Goal: Information Seeking & Learning: Learn about a topic

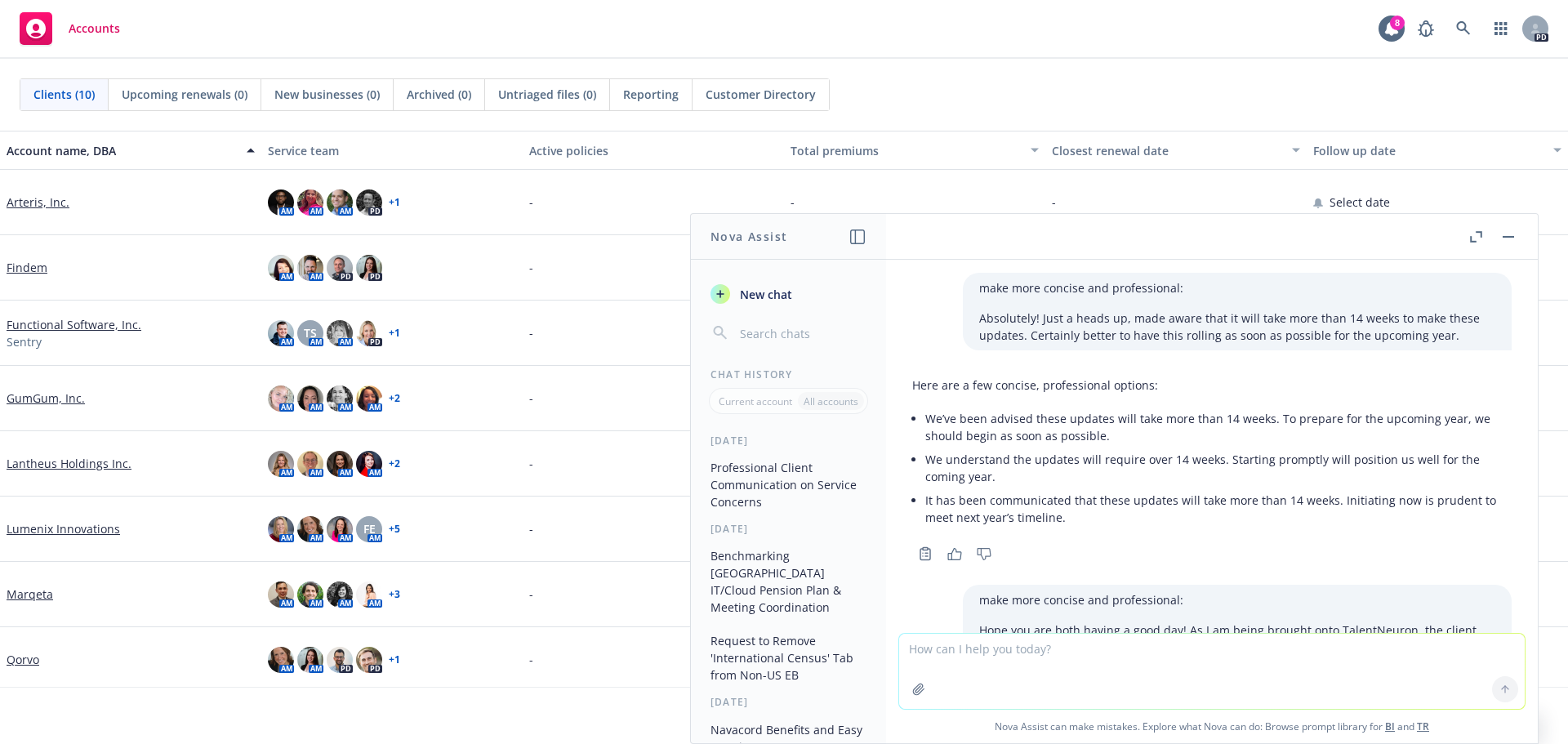
scroll to position [1060, 0]
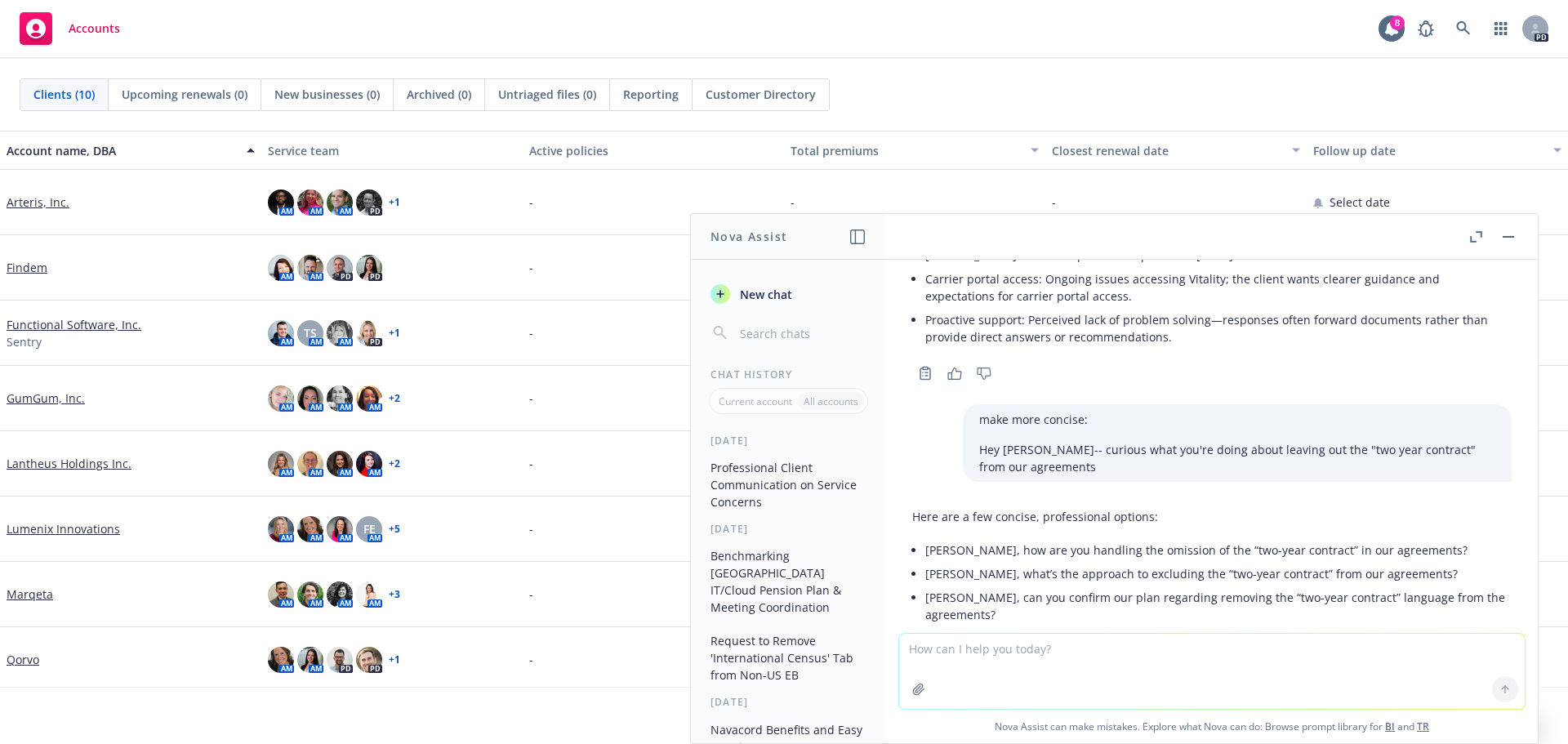
click at [24, 596] on link "Marqeta" at bounding box center [30, 594] width 46 height 17
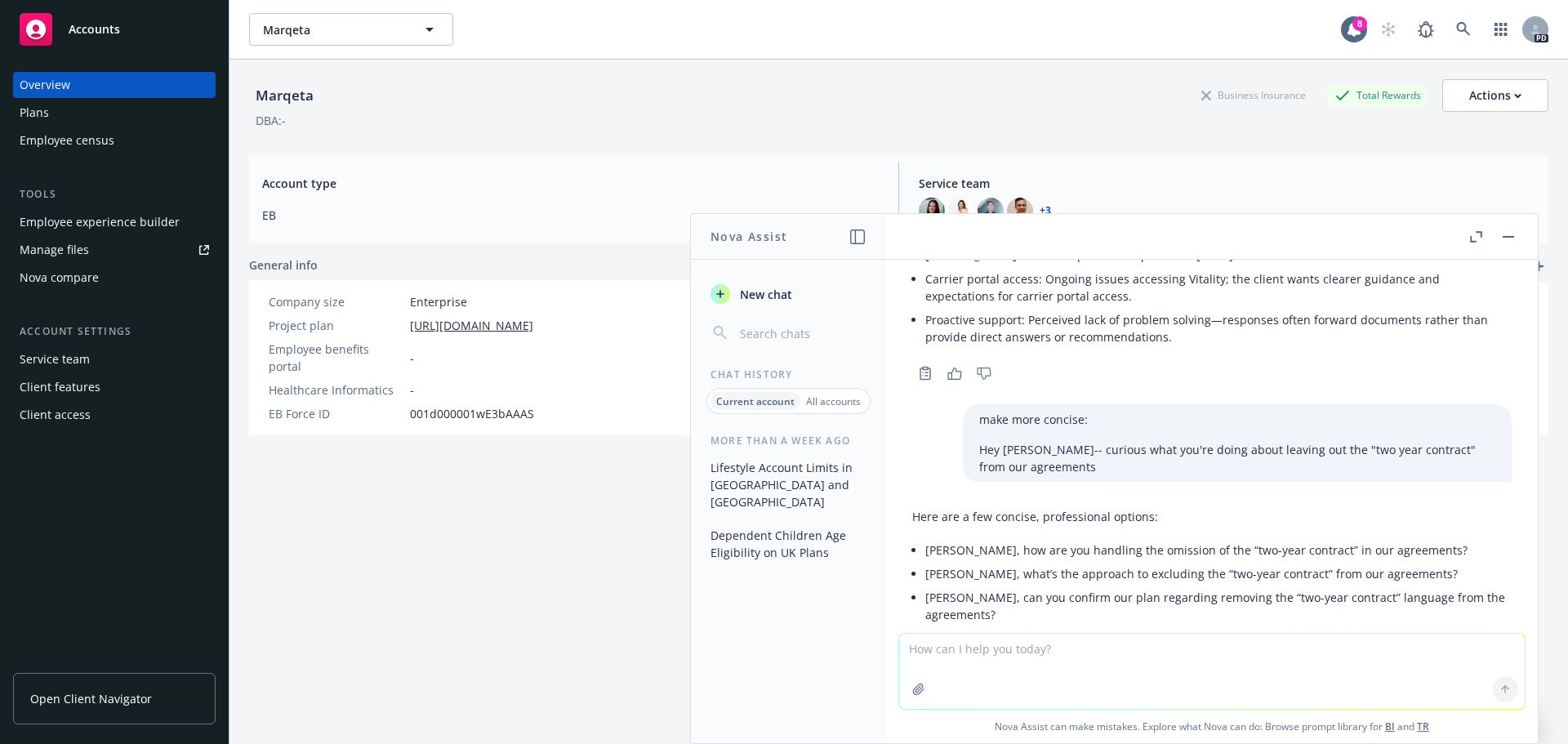
click at [104, 704] on span "Open Client Navigator" at bounding box center [91, 698] width 121 height 17
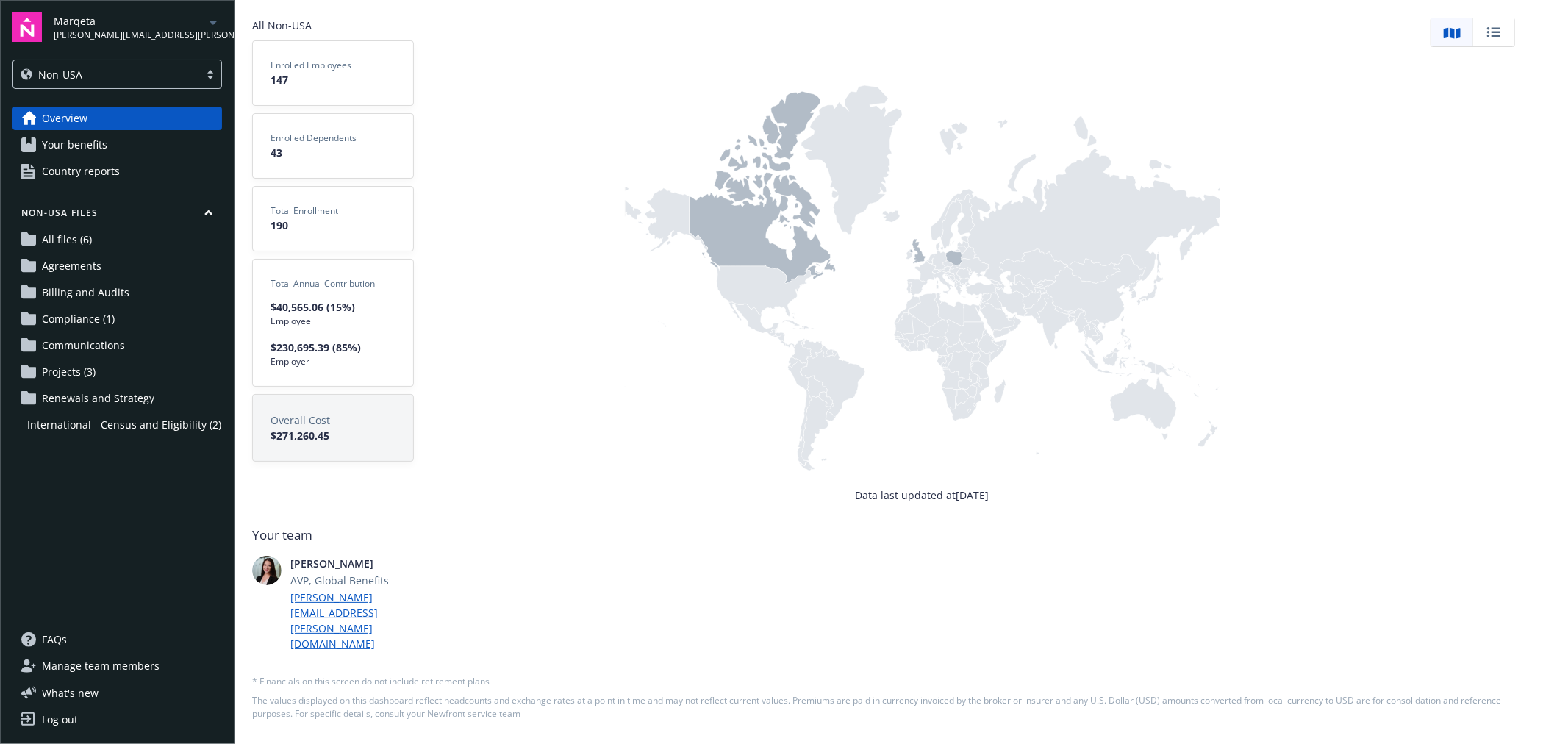
click at [59, 144] on span "Your benefits" at bounding box center [74, 144] width 65 height 24
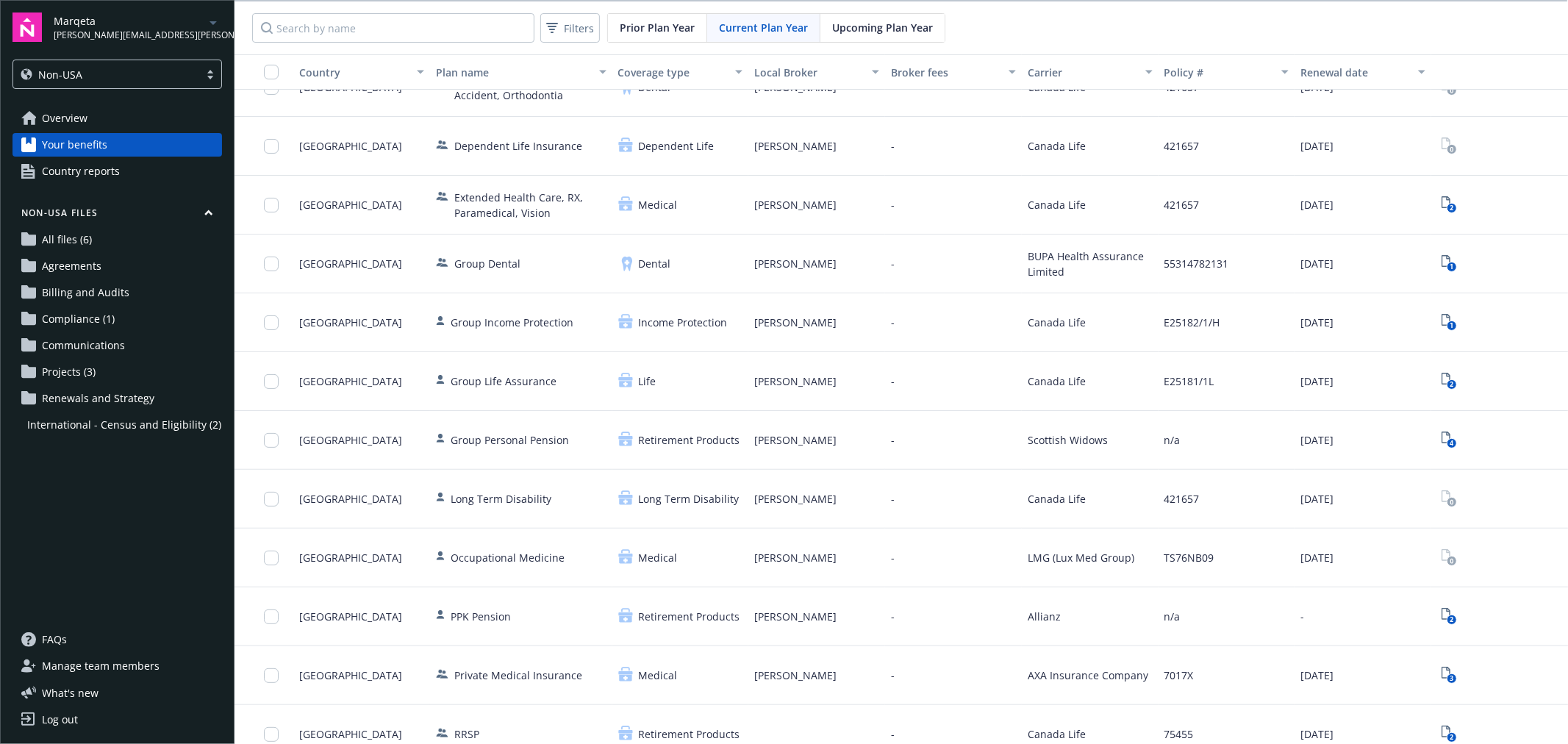
scroll to position [285, 0]
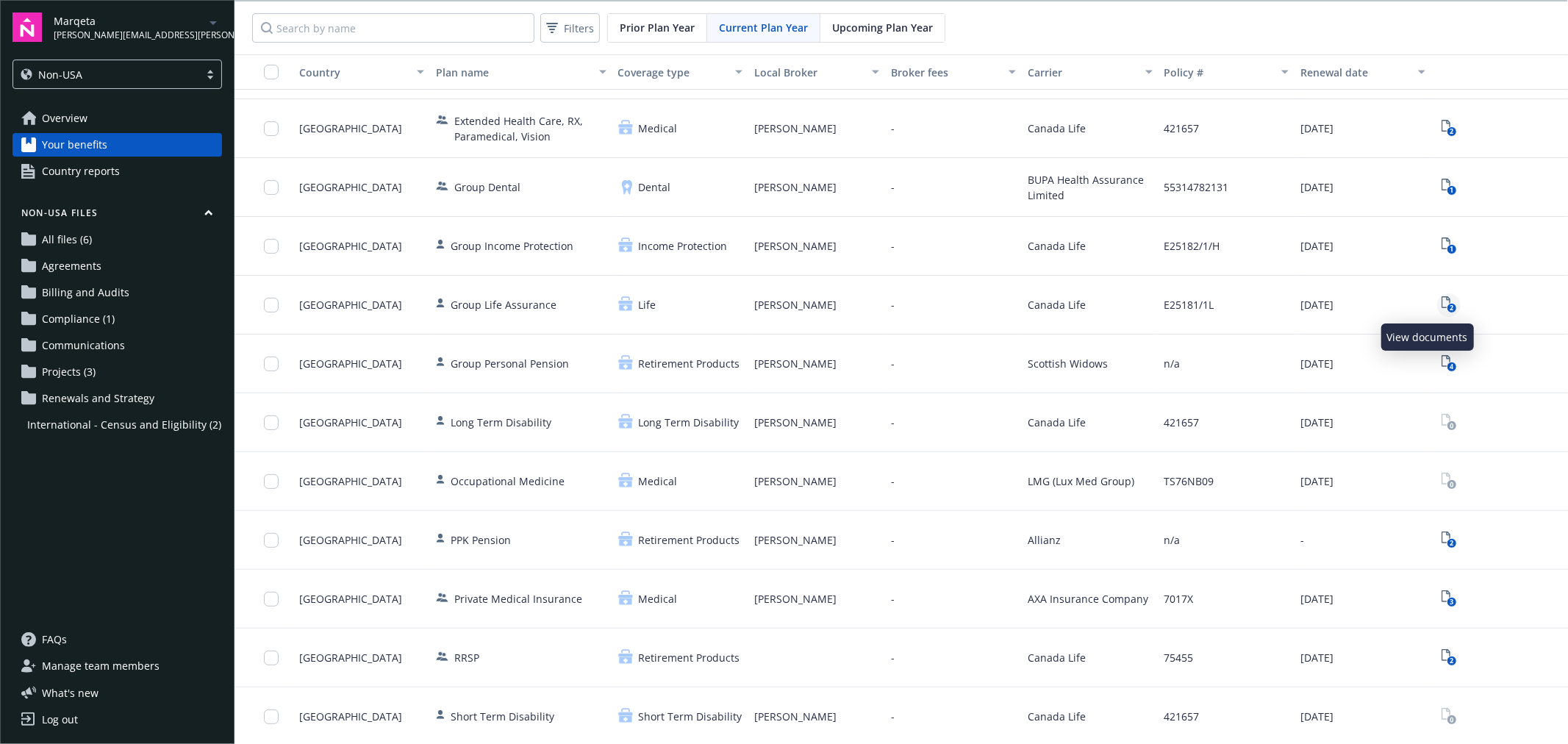
click at [1441, 298] on icon "2" at bounding box center [1449, 304] width 15 height 17
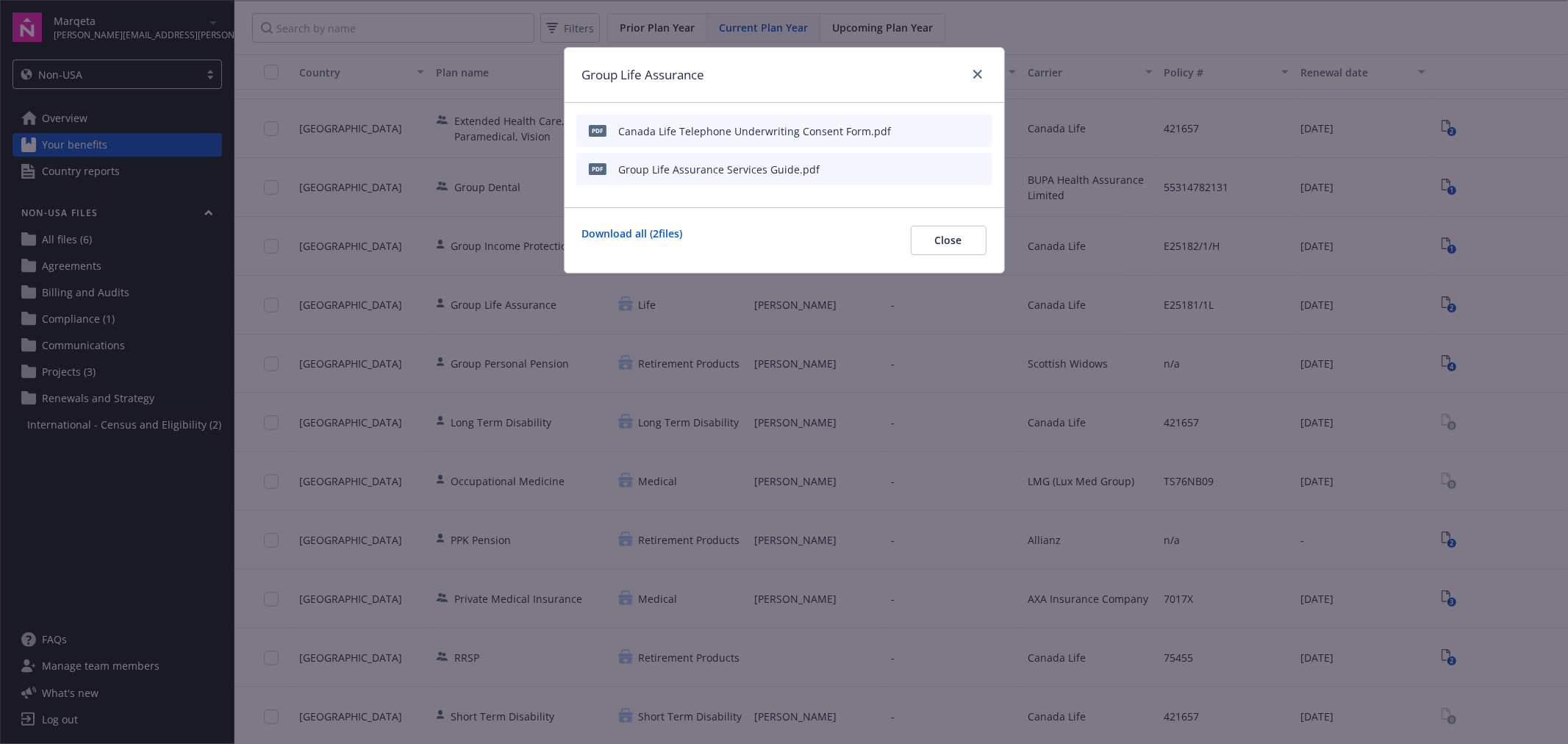
click at [976, 166] on icon "preview file" at bounding box center [978, 169] width 13 height 11
click at [978, 127] on icon "preview file" at bounding box center [978, 131] width 13 height 11
click at [975, 66] on link "close" at bounding box center [977, 74] width 17 height 17
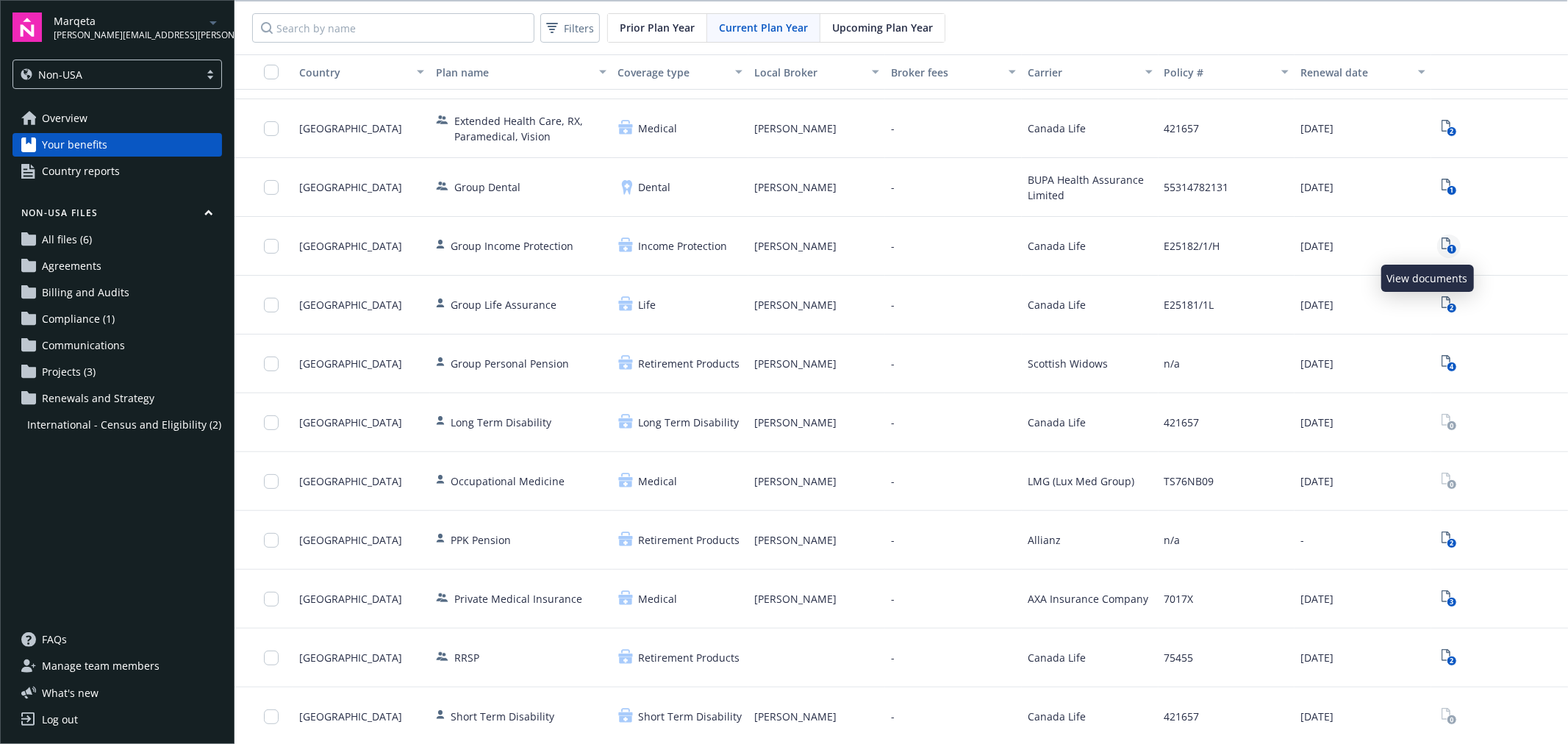
click at [1441, 250] on icon "1" at bounding box center [1449, 246] width 15 height 17
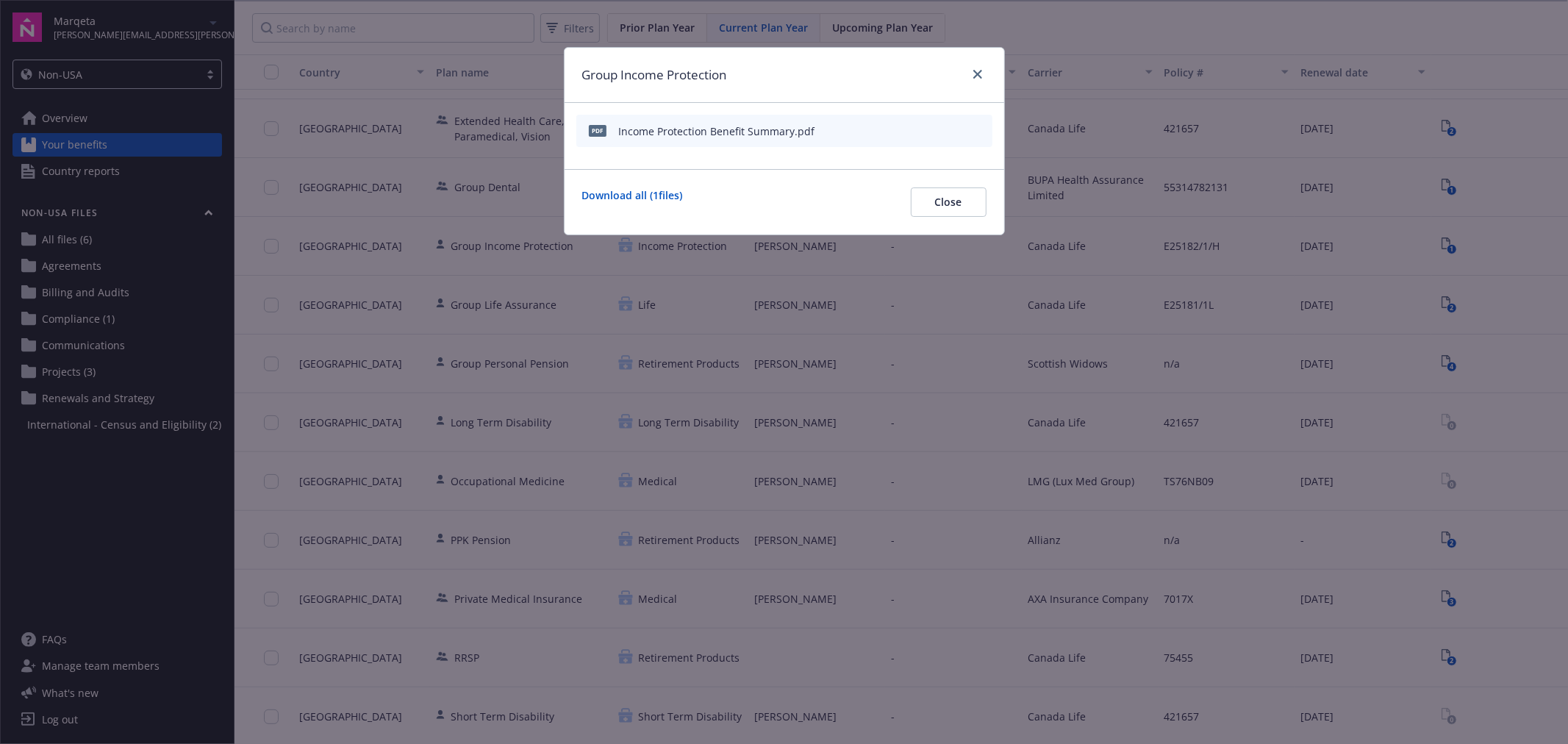
click at [982, 128] on icon "preview file" at bounding box center [978, 131] width 13 height 11
click at [937, 210] on button "Close" at bounding box center [949, 202] width 76 height 30
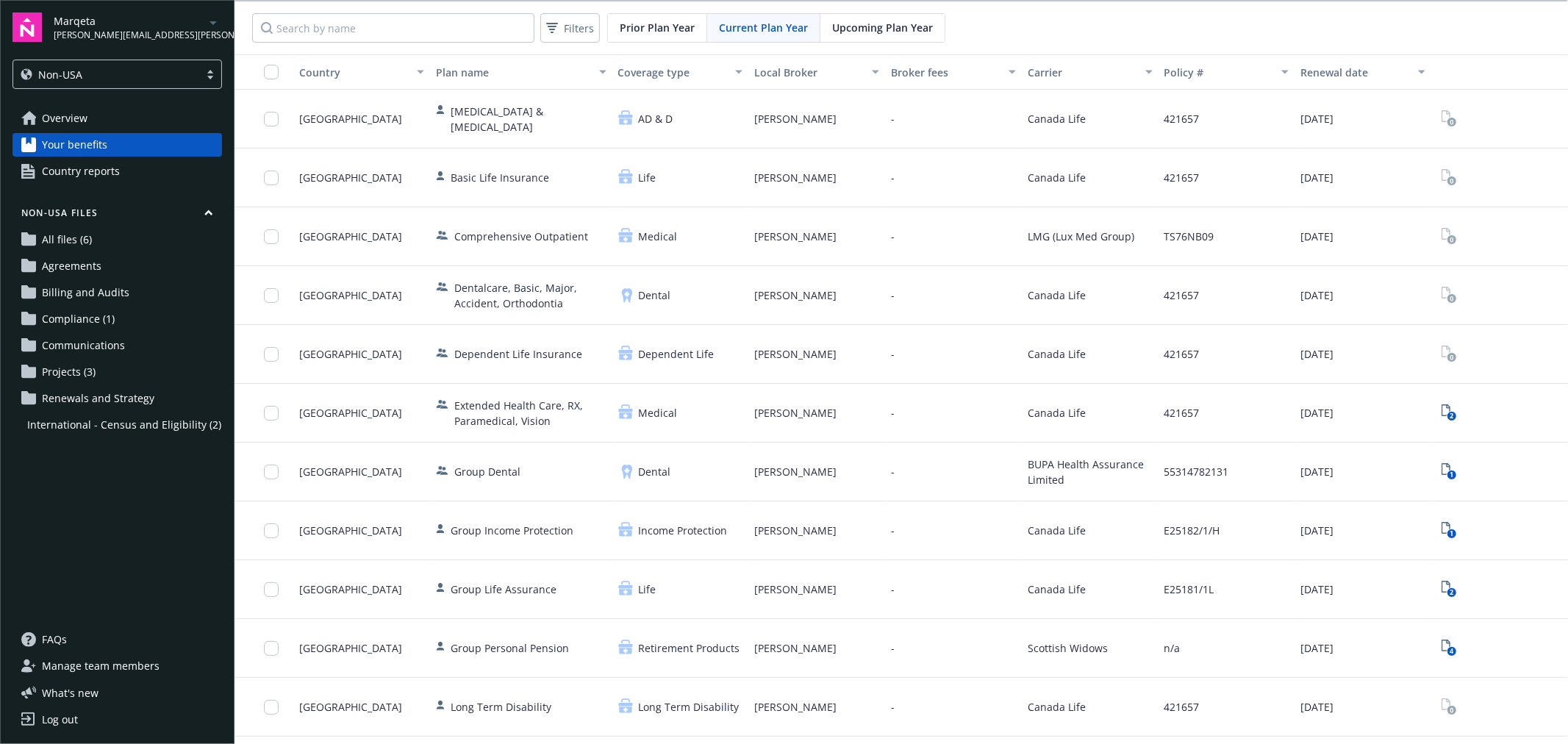
click at [411, 71] on div "Country" at bounding box center [361, 72] width 125 height 15
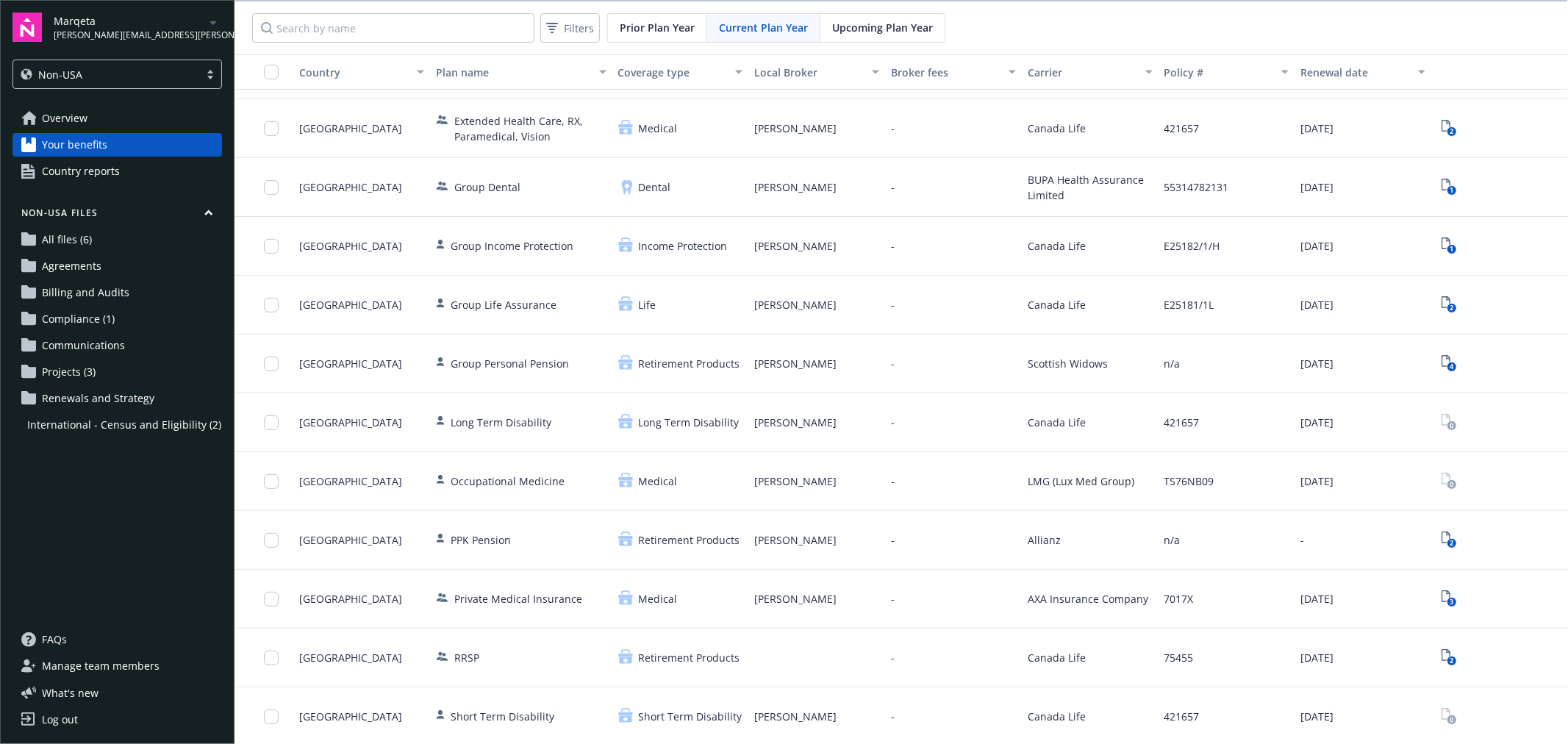
scroll to position [121, 0]
